Goal: Check status: Check status

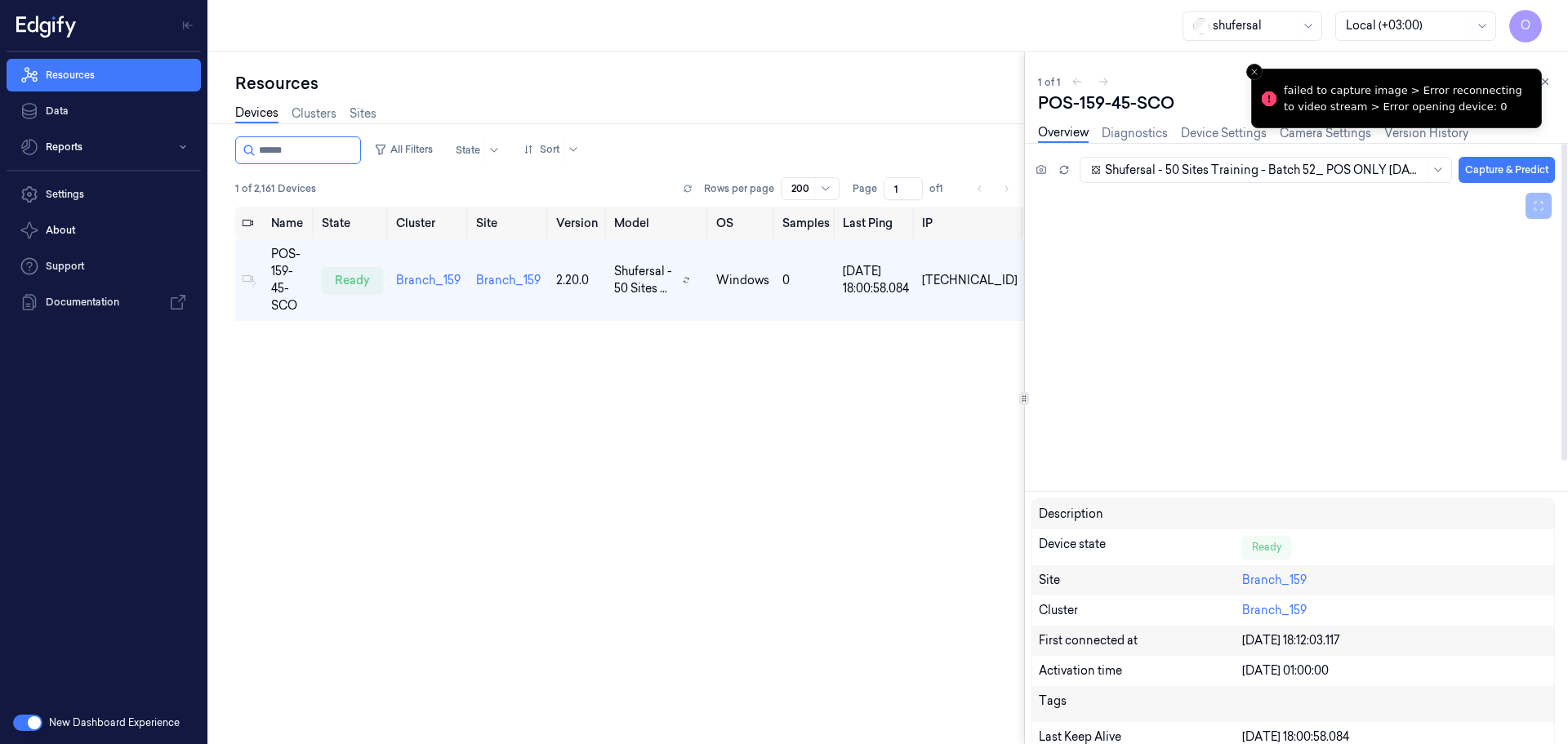
click at [1504, 152] on div "Shufersal - 50 Sites Training - Batch 52_ POS ONLY [DATE] 02:00 [DATE] 02:00 Au…" at bounding box center [1286, 444] width 562 height 602
click at [1455, 259] on div at bounding box center [1292, 337] width 523 height 295
drag, startPoint x: 1085, startPoint y: 446, endPoint x: 1092, endPoint y: 434, distance: 13.9
click at [1099, 445] on div "Failed to capture" at bounding box center [1292, 337] width 523 height 295
click at [1293, 308] on div "Failed to capture" at bounding box center [1292, 337] width 523 height 295
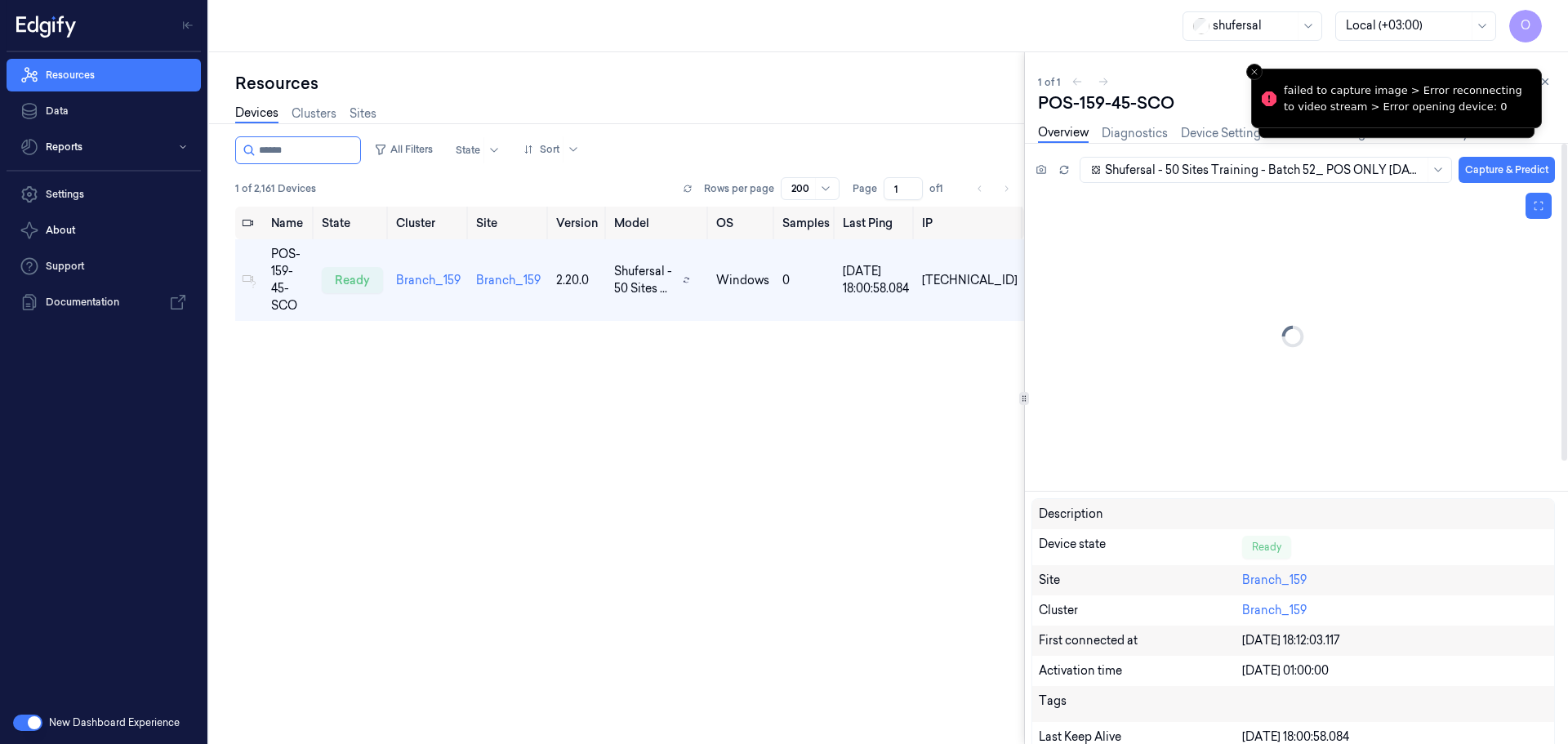
click at [1294, 335] on icon at bounding box center [1292, 337] width 26 height 26
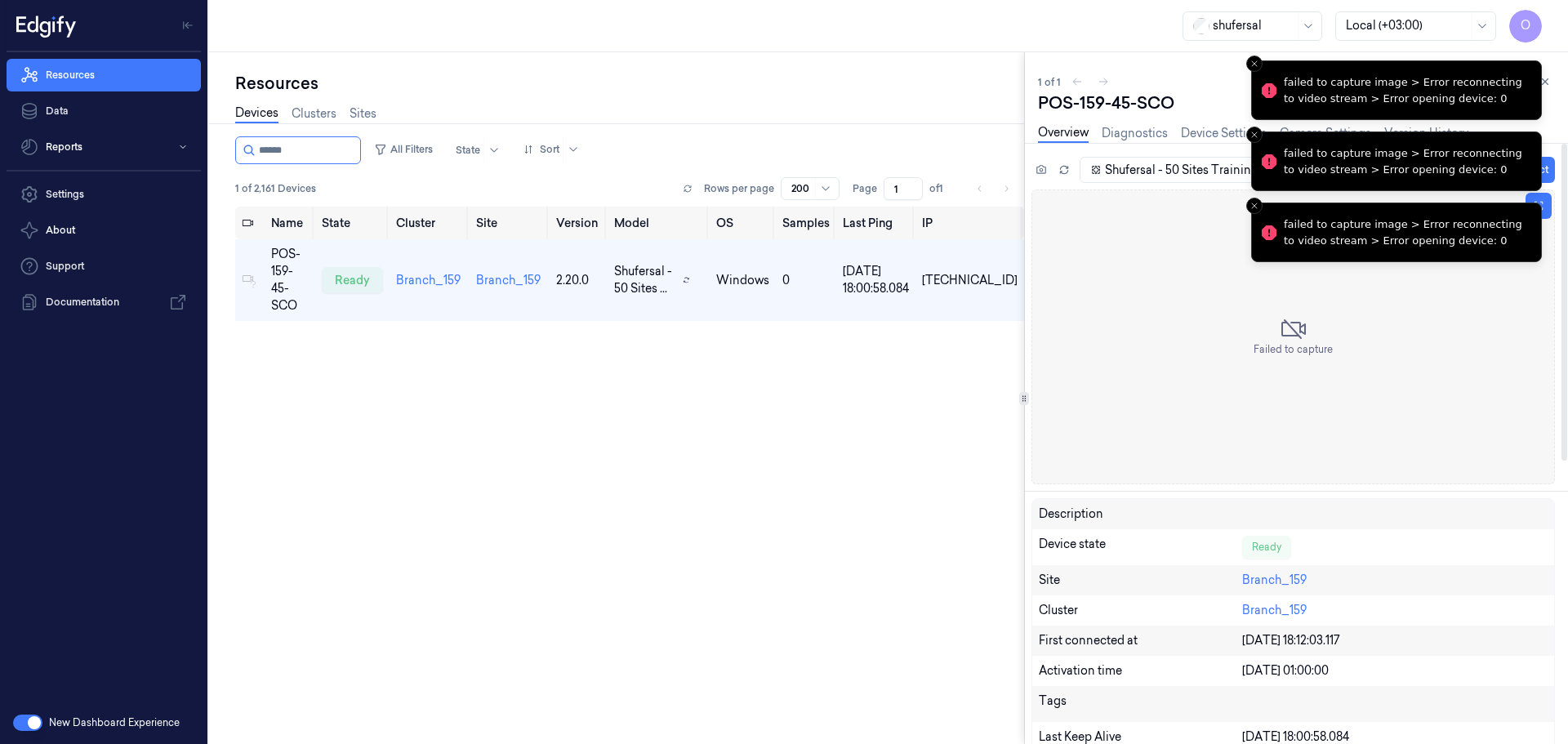
drag, startPoint x: 1501, startPoint y: 143, endPoint x: 1505, endPoint y: 132, distance: 11.7
click at [1503, 145] on div "failed to capture image > Error reconnecting to video stream > Error opening de…" at bounding box center [1405, 161] width 244 height 32
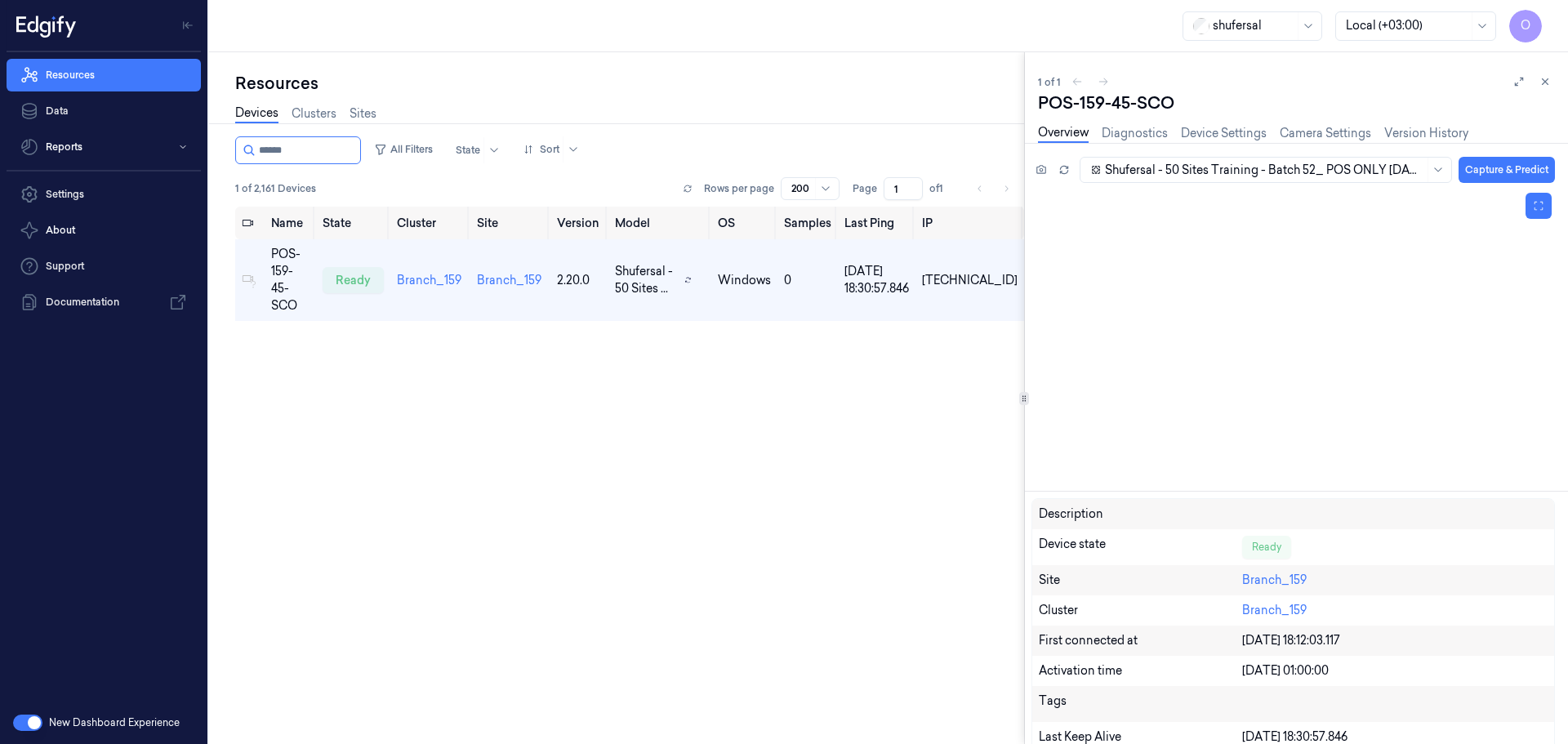
click at [1102, 97] on div "POS-159-45-SCO" at bounding box center [1296, 103] width 517 height 23
copy div "-"
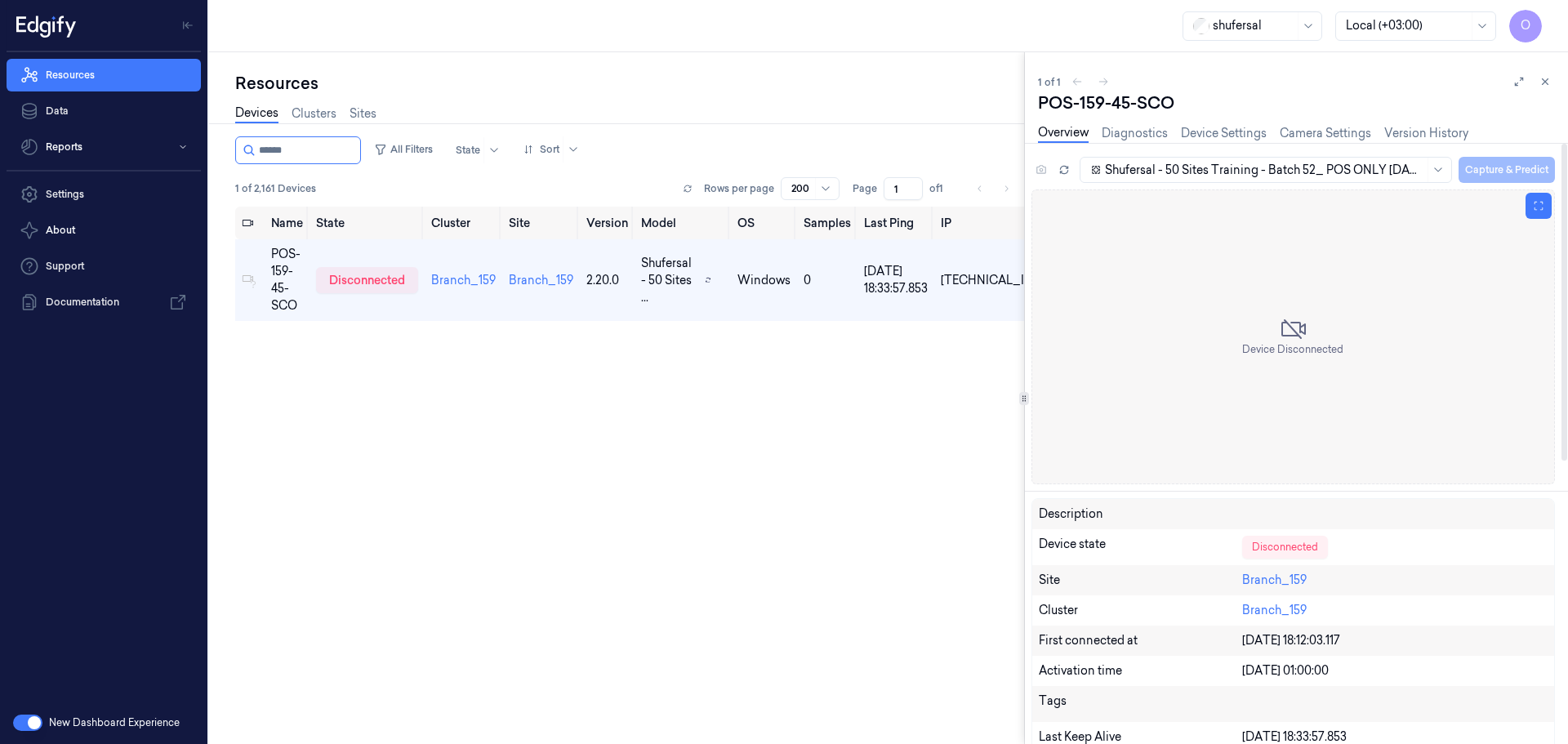
click at [656, 373] on div "Name State Cluster Site Version Model OS Samples Last Ping IP POS-159-45-SCO di…" at bounding box center [629, 469] width 789 height 524
click at [765, 406] on div "Name State Cluster Site Version Model OS Samples Last Ping IP POS-159-45-SCO di…" at bounding box center [629, 469] width 789 height 524
click at [1266, 547] on div "Disconnected" at bounding box center [1284, 547] width 86 height 23
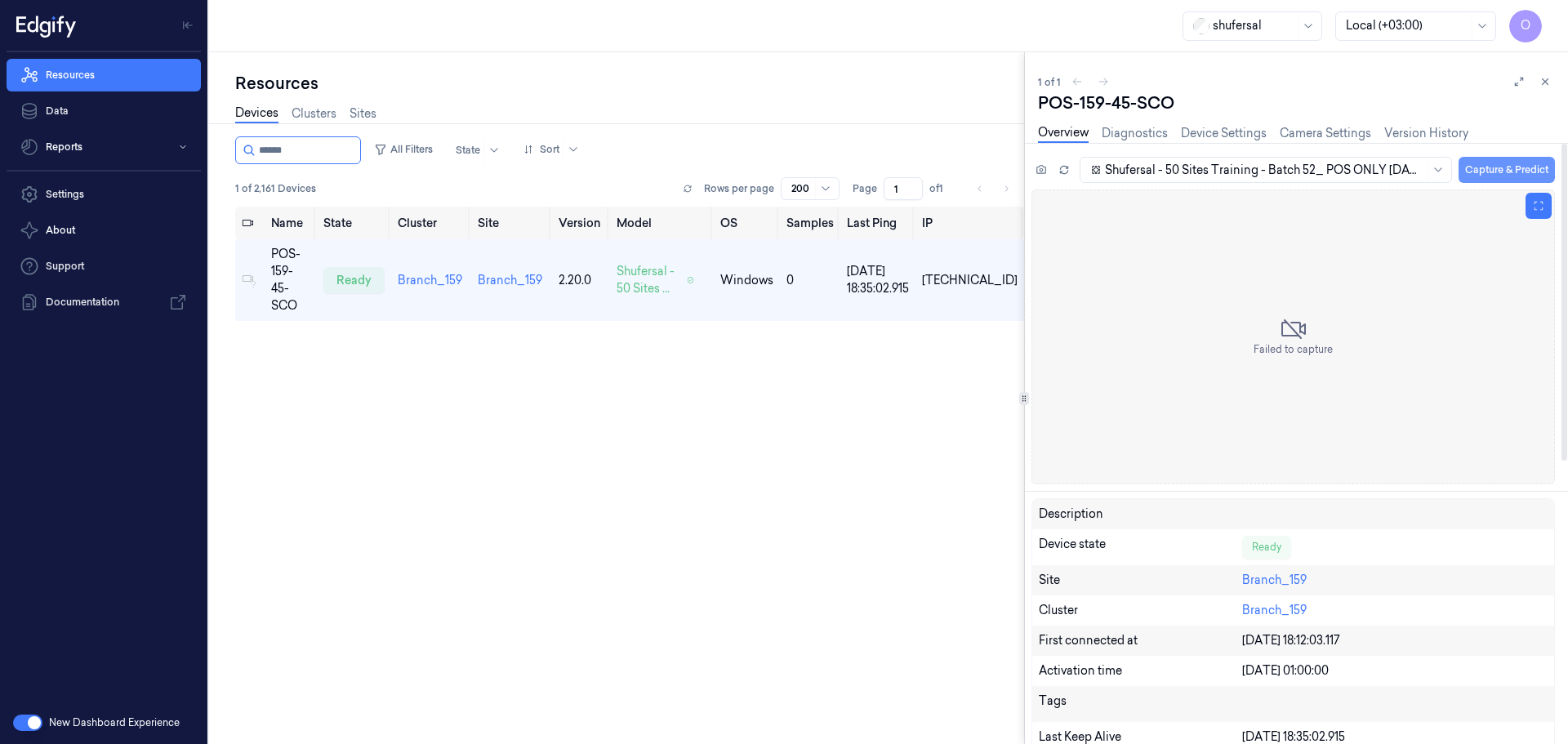
click at [1498, 164] on button "Capture & Predict" at bounding box center [1506, 170] width 96 height 26
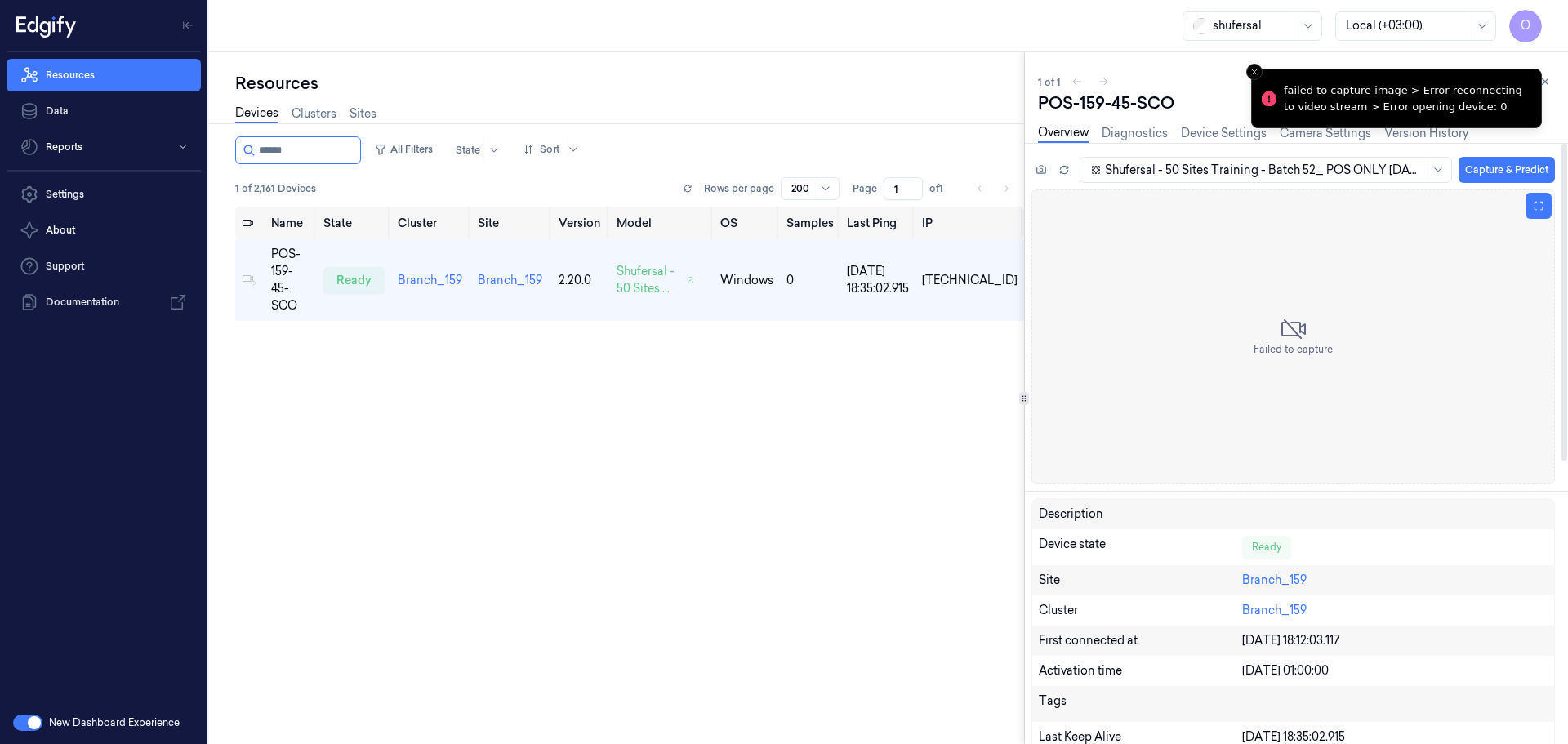
click at [1408, 103] on div "failed to capture image > Error reconnecting to video stream > Error opening de…" at bounding box center [1405, 98] width 244 height 32
click at [1144, 133] on link "Diagnostics" at bounding box center [1135, 133] width 66 height 19
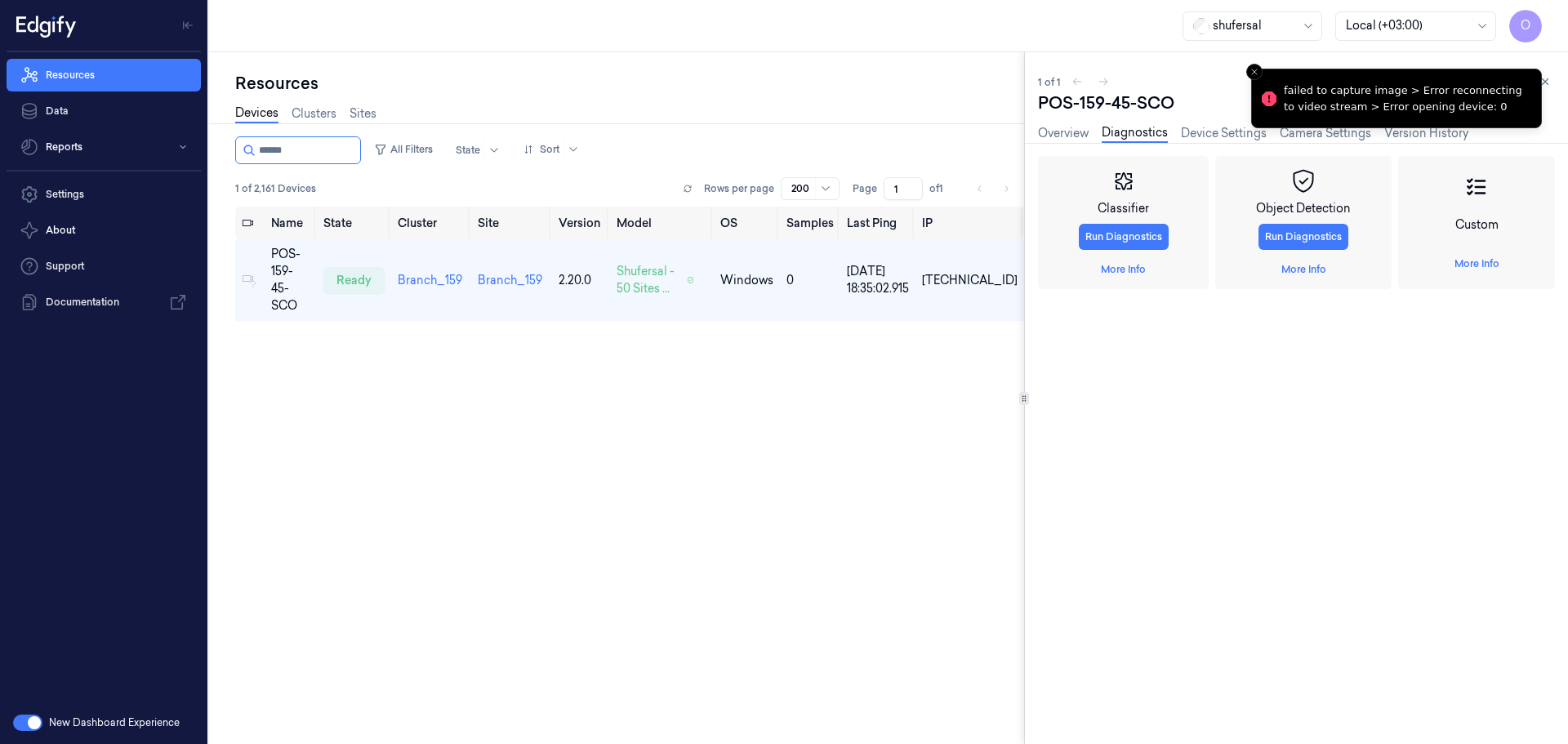
click at [1258, 125] on li "failed to capture image > Error reconnecting to video stream > Error opening de…" at bounding box center [1396, 99] width 291 height 60
click at [1238, 127] on link "Device Settings" at bounding box center [1223, 133] width 86 height 19
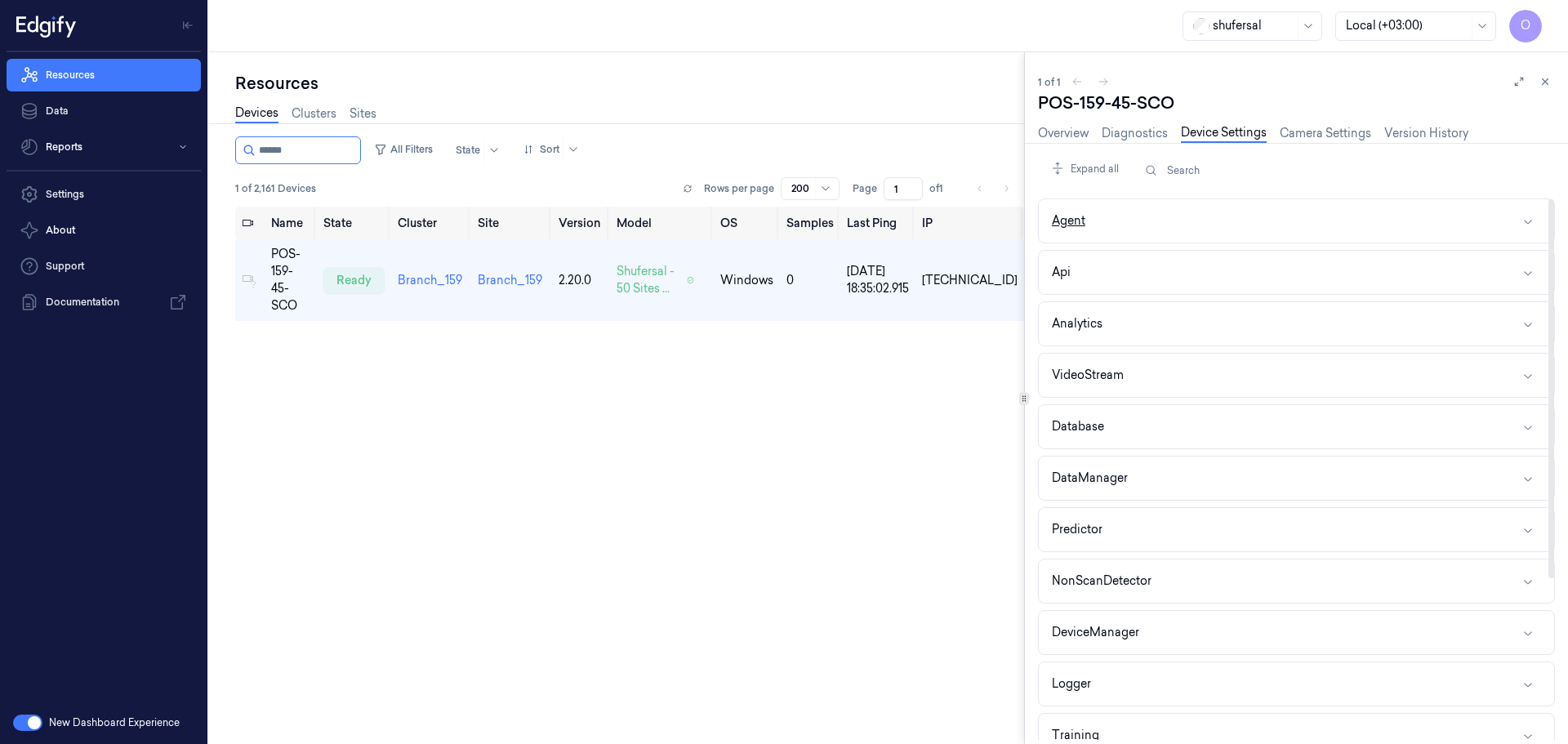
click at [1201, 232] on button "Agent" at bounding box center [1296, 221] width 515 height 44
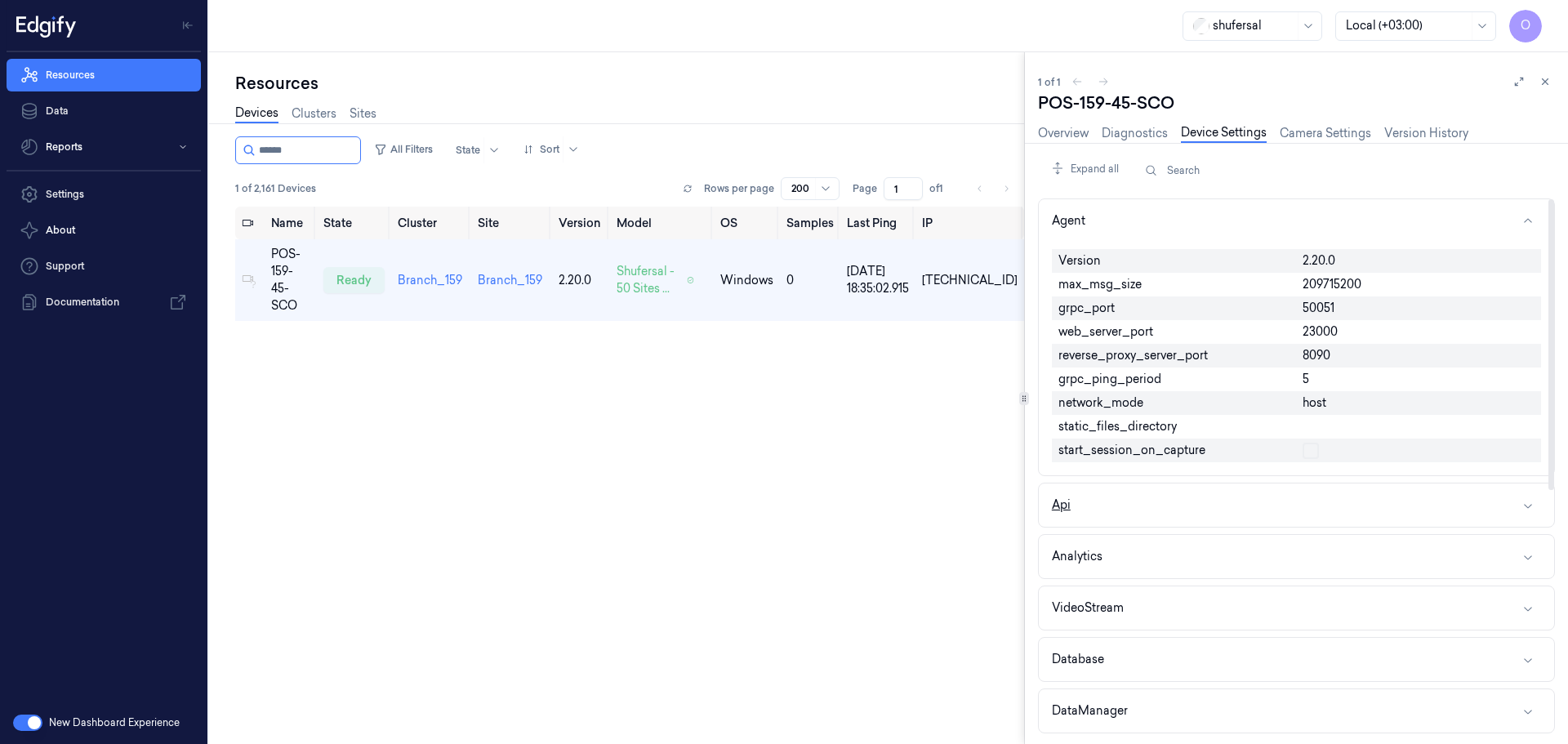
click at [1104, 493] on button "Api" at bounding box center [1296, 505] width 515 height 44
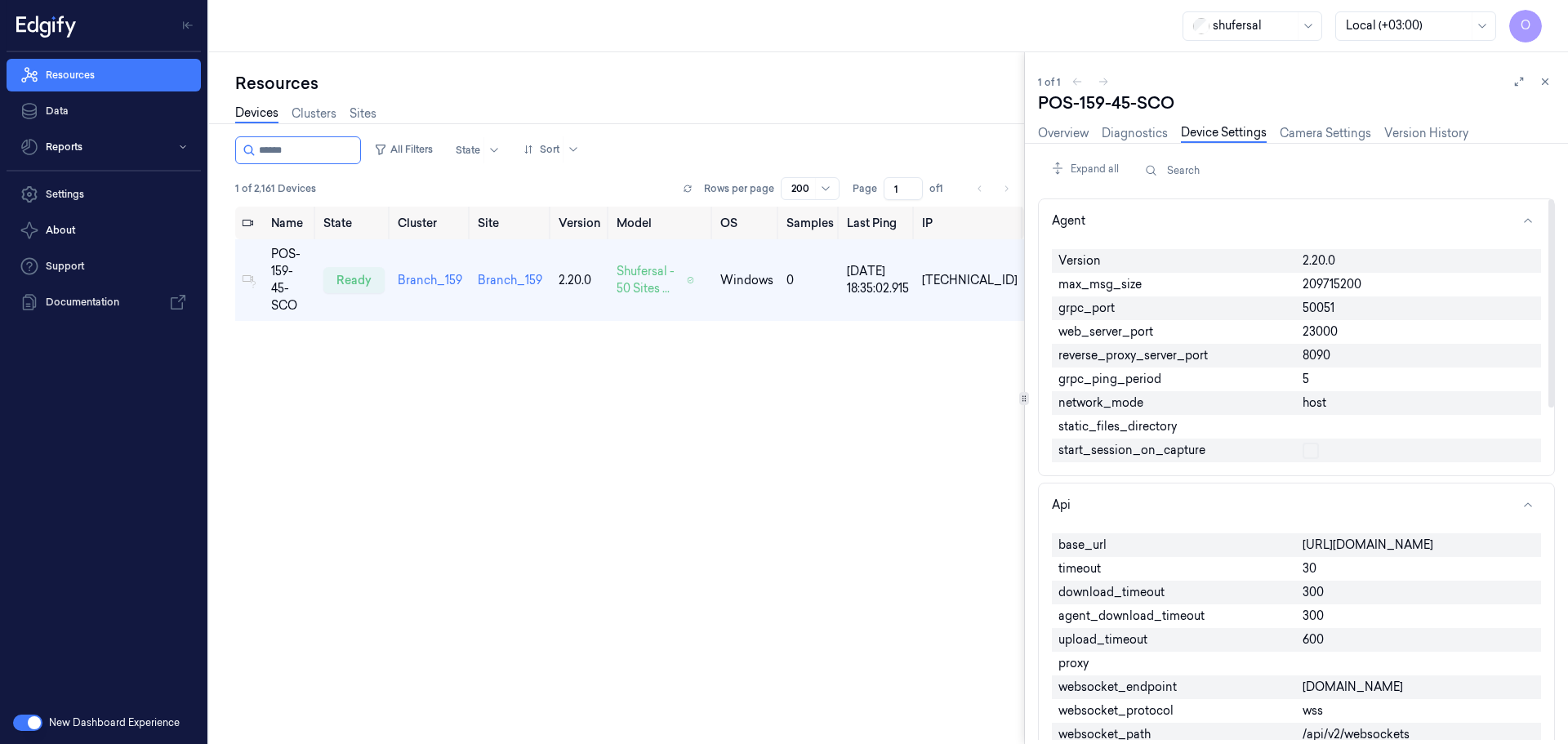
click at [1366, 539] on span "[URL][DOMAIN_NAME]" at bounding box center [1368, 545] width 131 height 17
click at [1370, 539] on span "[URL][DOMAIN_NAME]" at bounding box center [1368, 545] width 131 height 17
click at [1371, 539] on span "[URL][DOMAIN_NAME]" at bounding box center [1368, 545] width 131 height 17
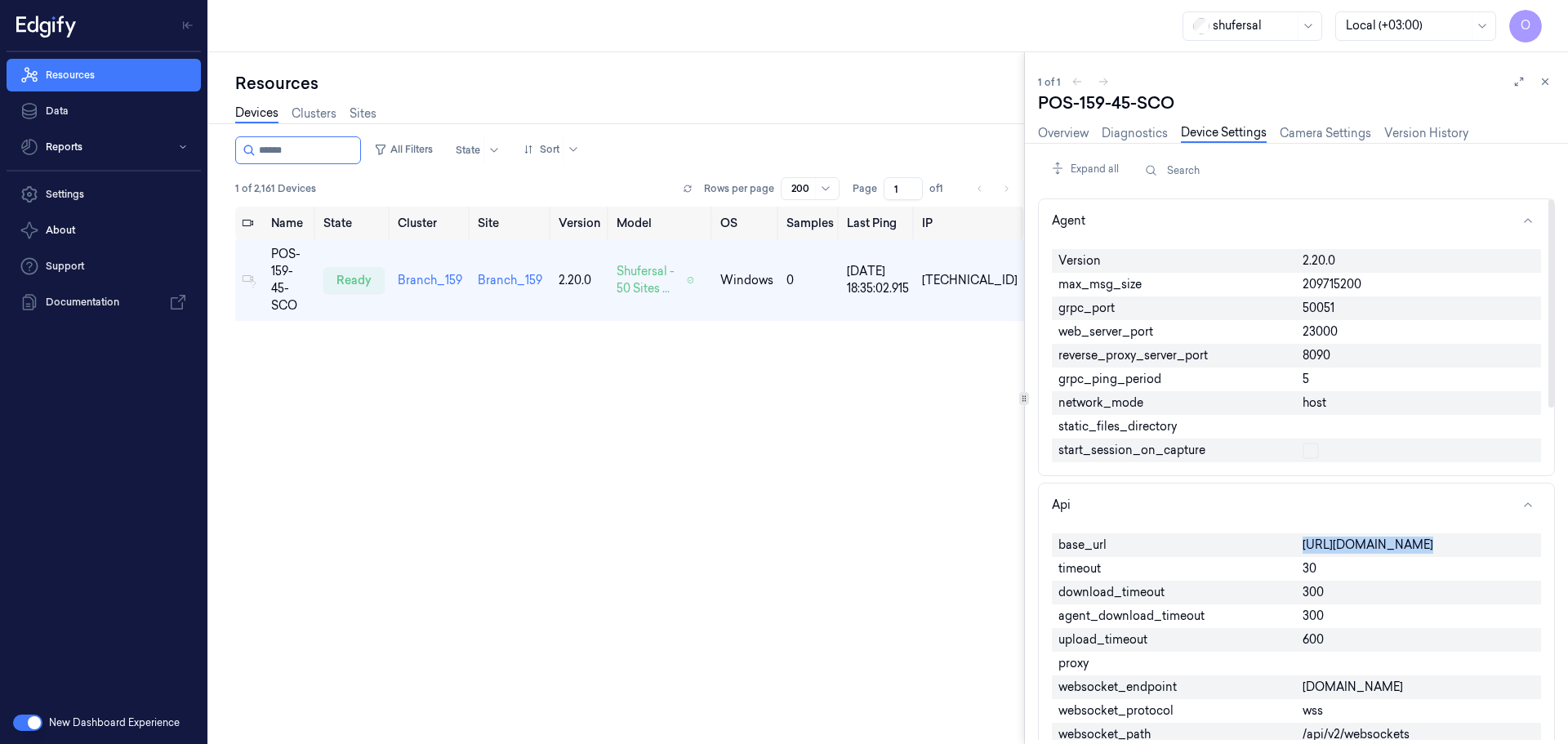
click at [1371, 539] on span "[URL][DOMAIN_NAME]" at bounding box center [1368, 545] width 131 height 17
